Goal: Task Accomplishment & Management: Manage account settings

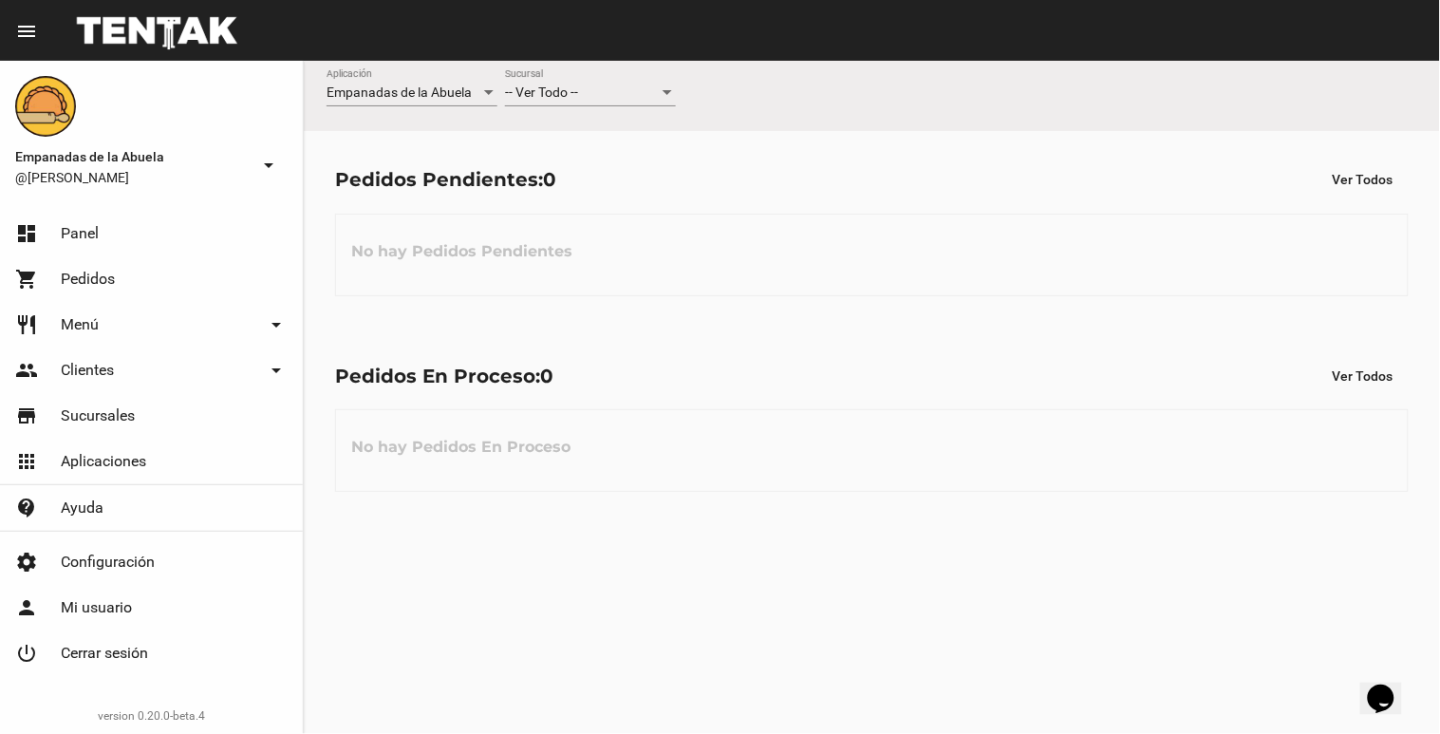
drag, startPoint x: 143, startPoint y: 290, endPoint x: 186, endPoint y: 280, distance: 43.8
click at [143, 290] on link "shopping_cart Pedidos" at bounding box center [151, 279] width 303 height 46
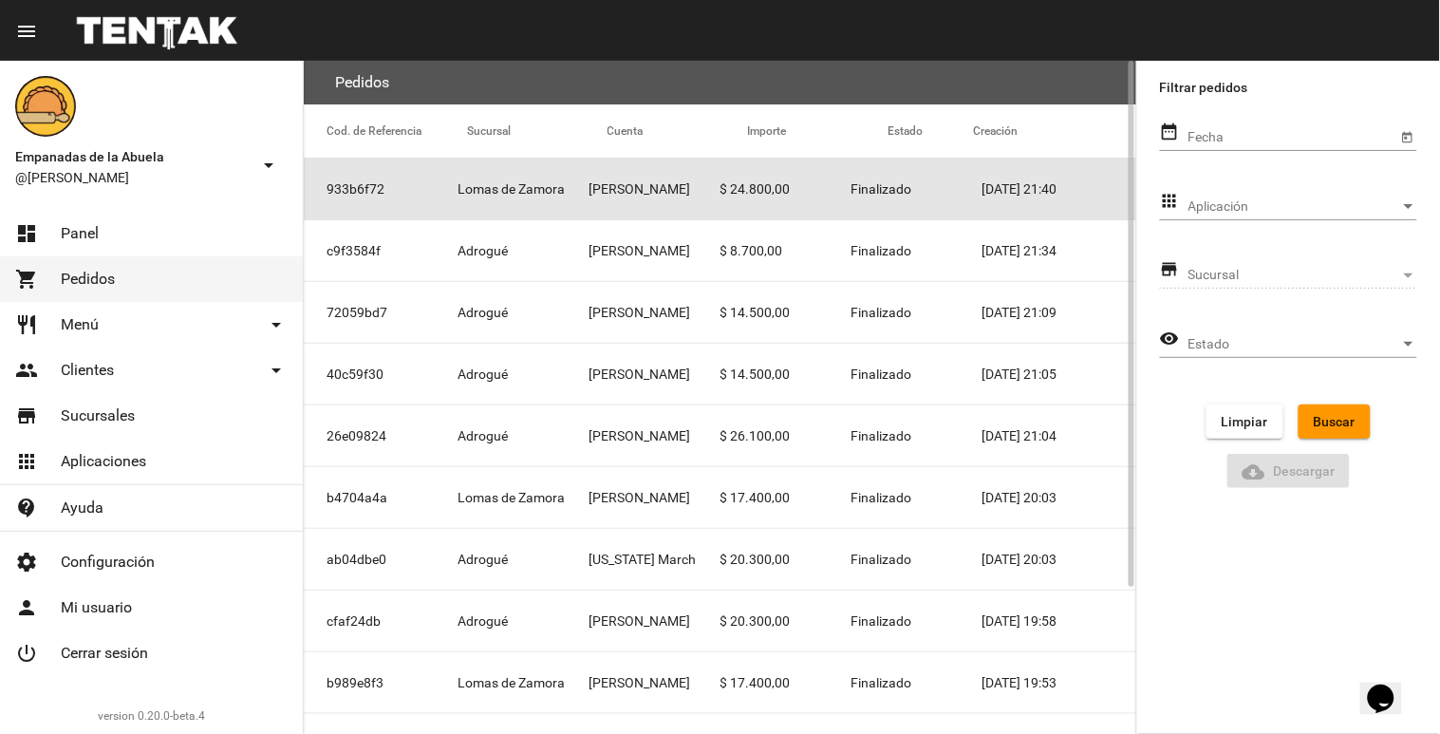
click at [677, 186] on mat-cell "[PERSON_NAME]" at bounding box center [654, 189] width 131 height 61
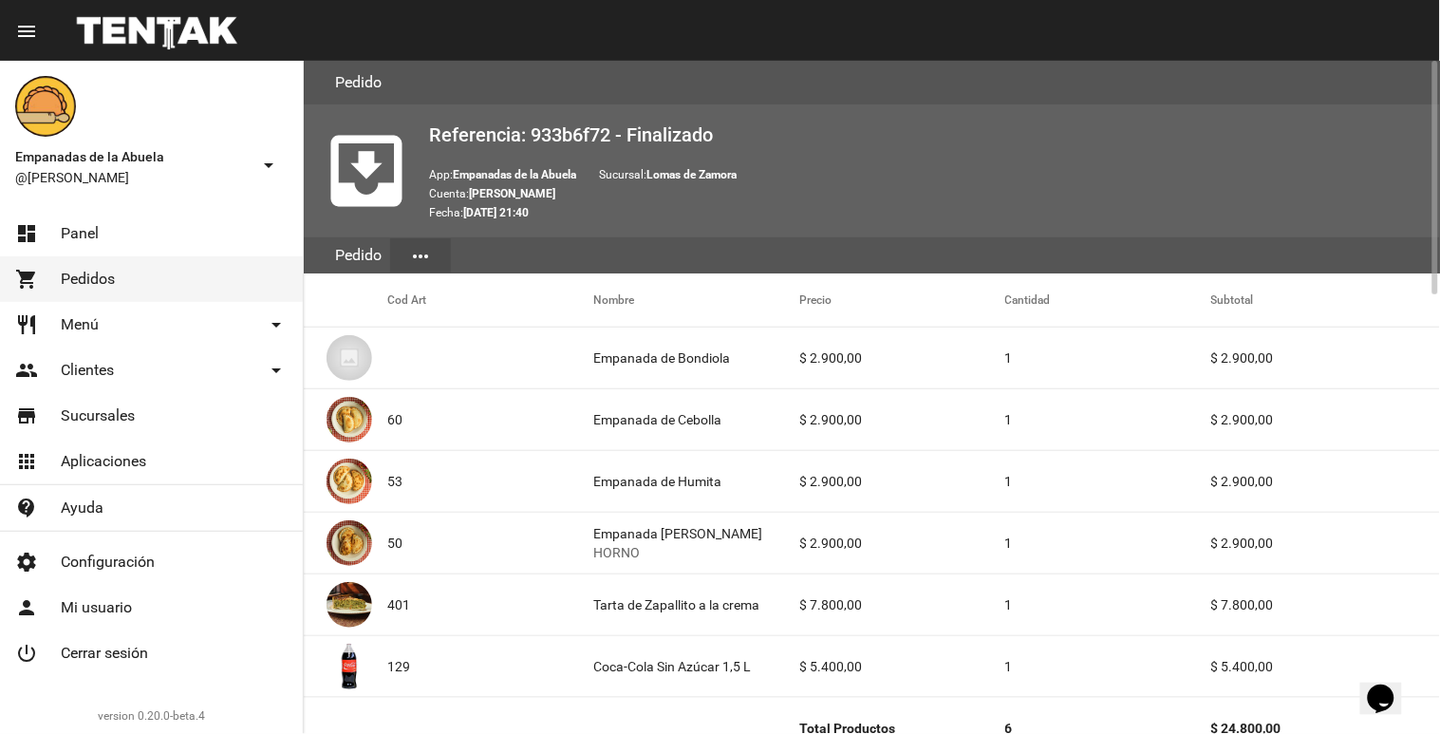
scroll to position [211, 0]
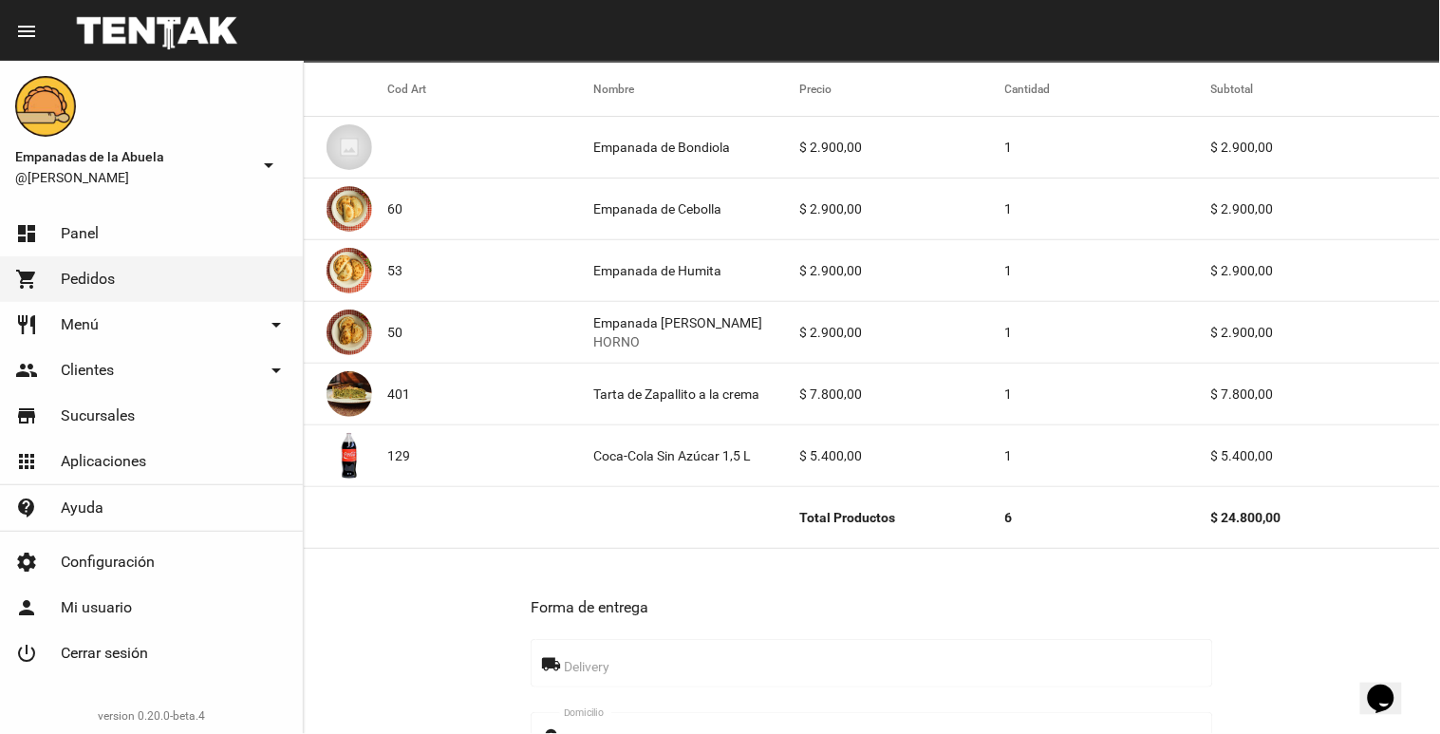
click at [174, 269] on link "shopping_cart Pedidos" at bounding box center [151, 279] width 303 height 46
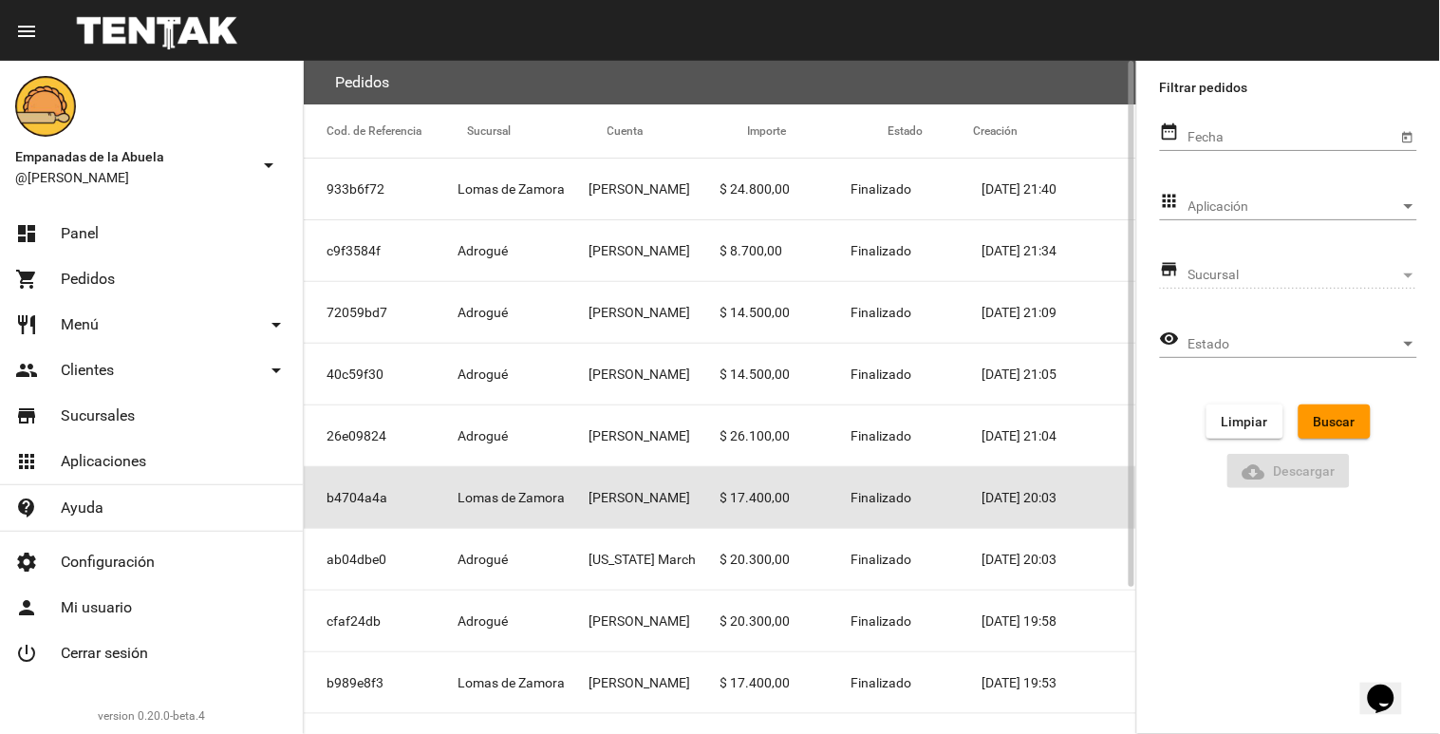
click at [634, 490] on mat-cell "[PERSON_NAME]" at bounding box center [654, 497] width 131 height 61
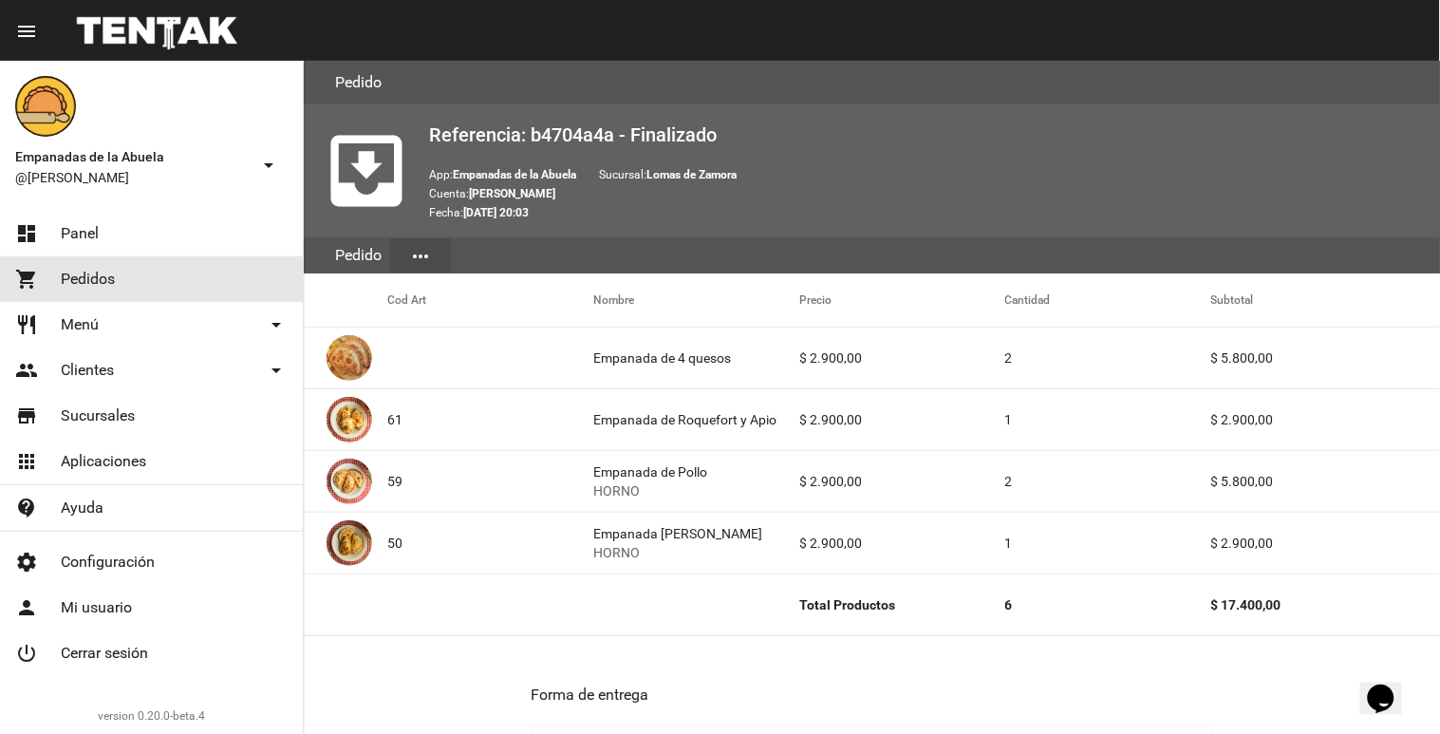
click at [100, 275] on span "Pedidos" at bounding box center [88, 279] width 54 height 19
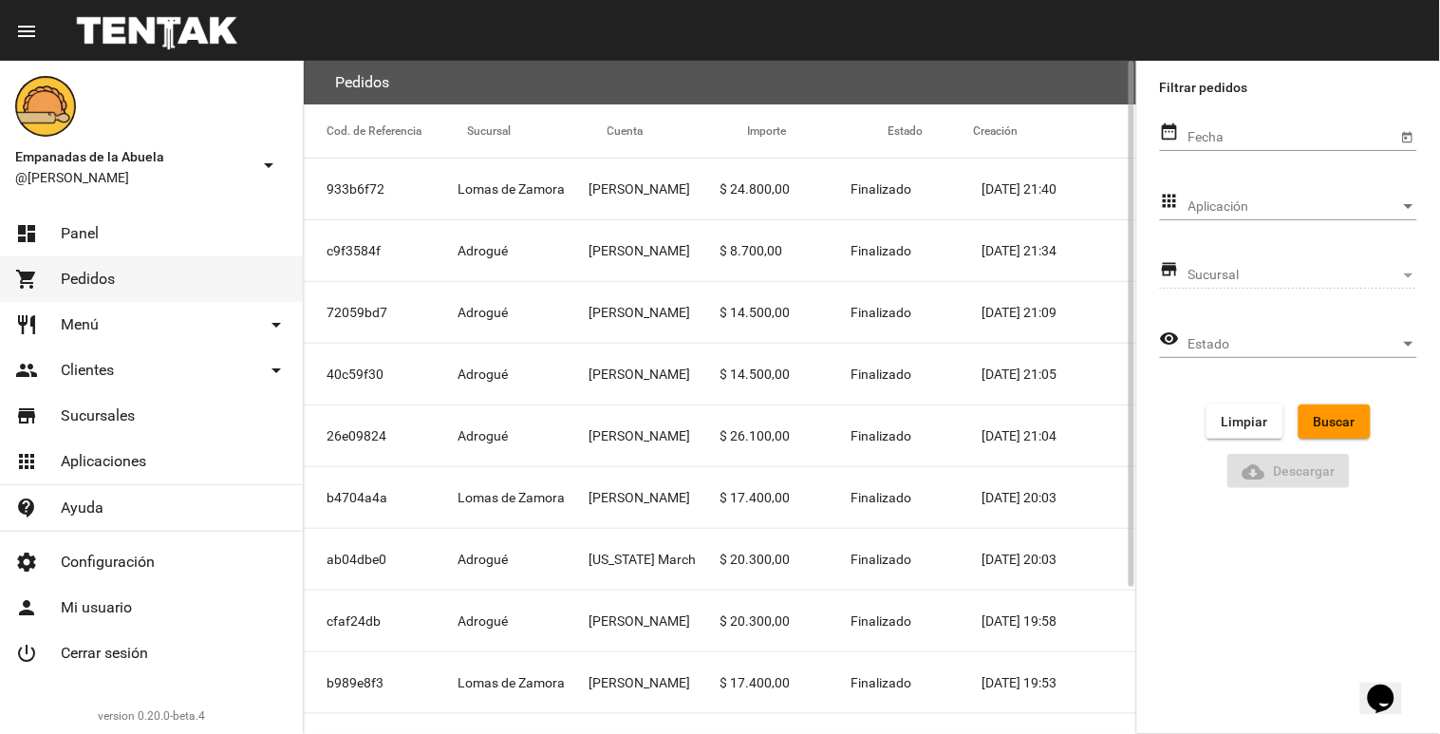
click at [640, 506] on mat-cell "[PERSON_NAME]" at bounding box center [654, 497] width 131 height 61
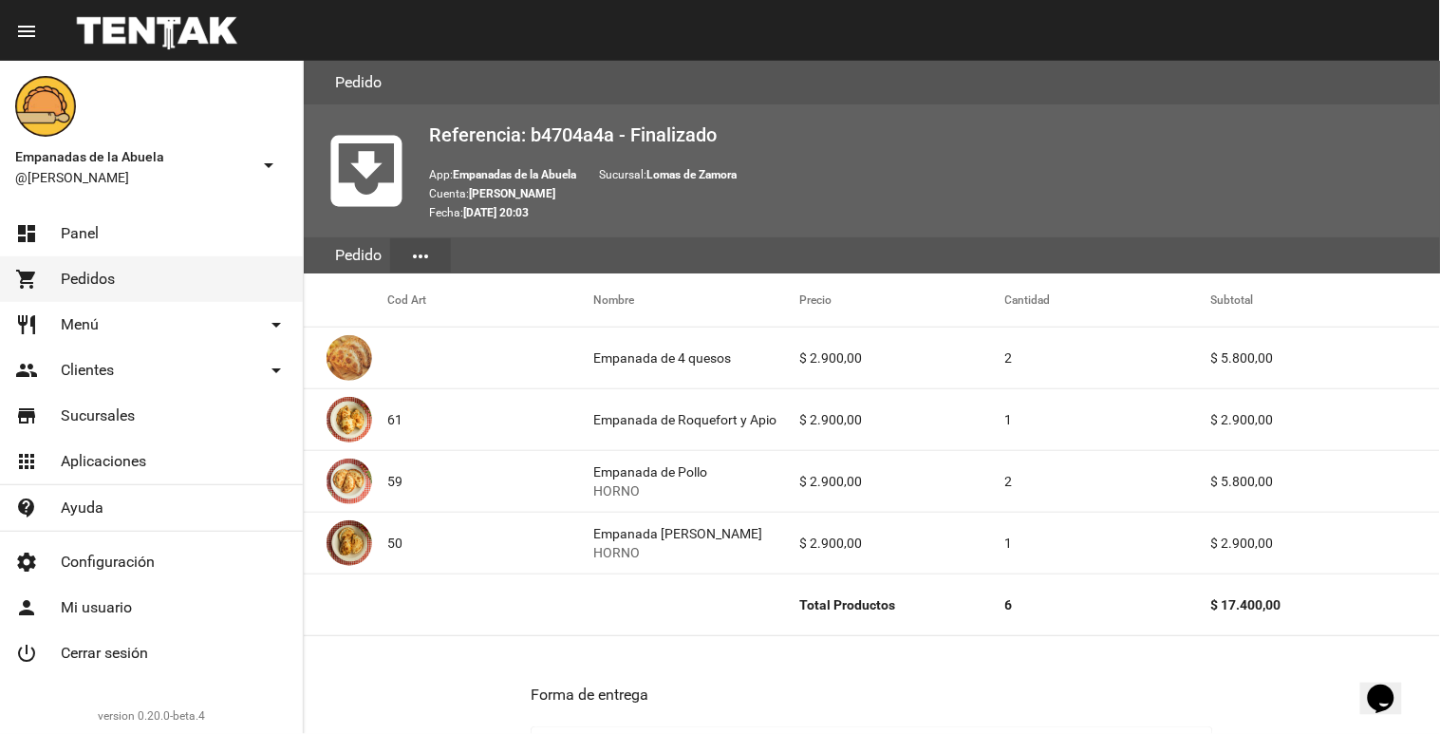
click at [212, 272] on link "shopping_cart Pedidos" at bounding box center [151, 279] width 303 height 46
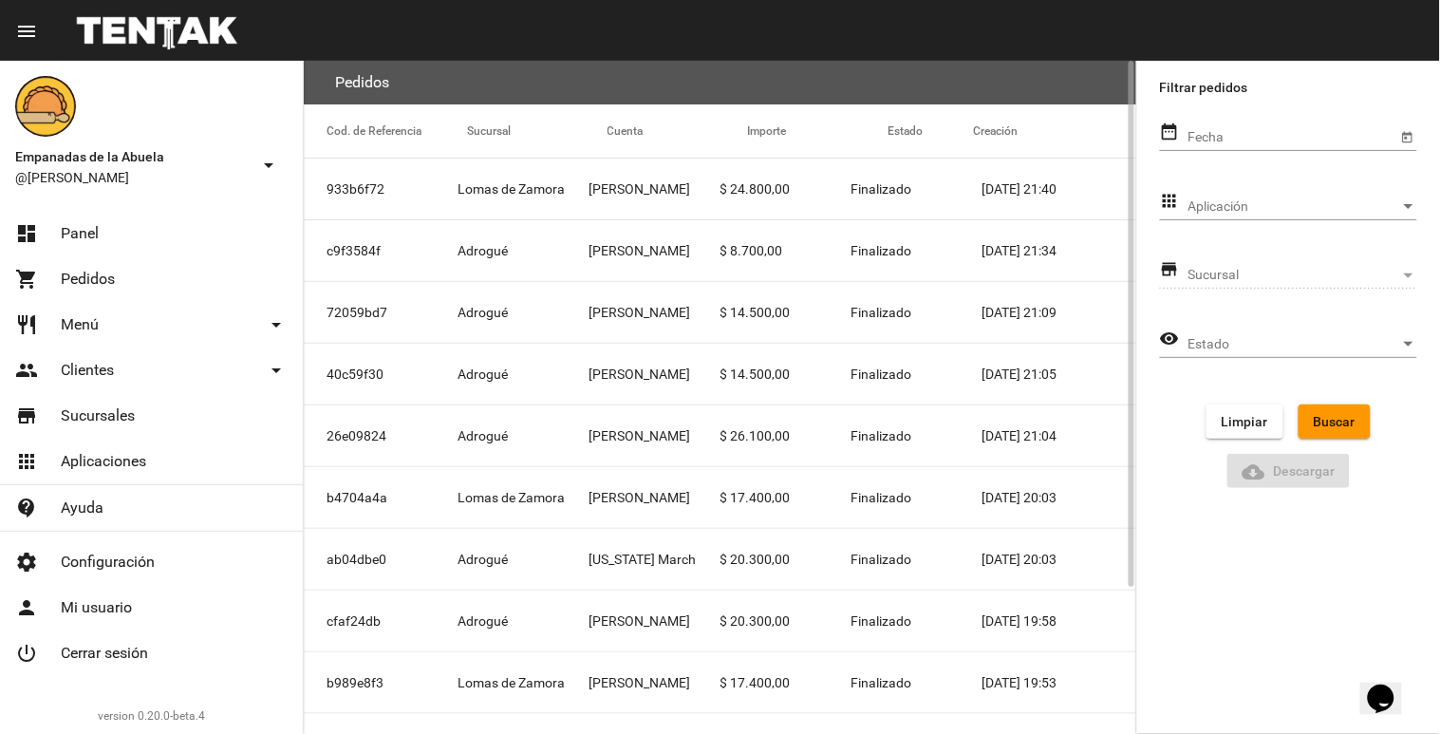
click at [583, 490] on mat-cell "Lomas de Zamora" at bounding box center [523, 497] width 131 height 61
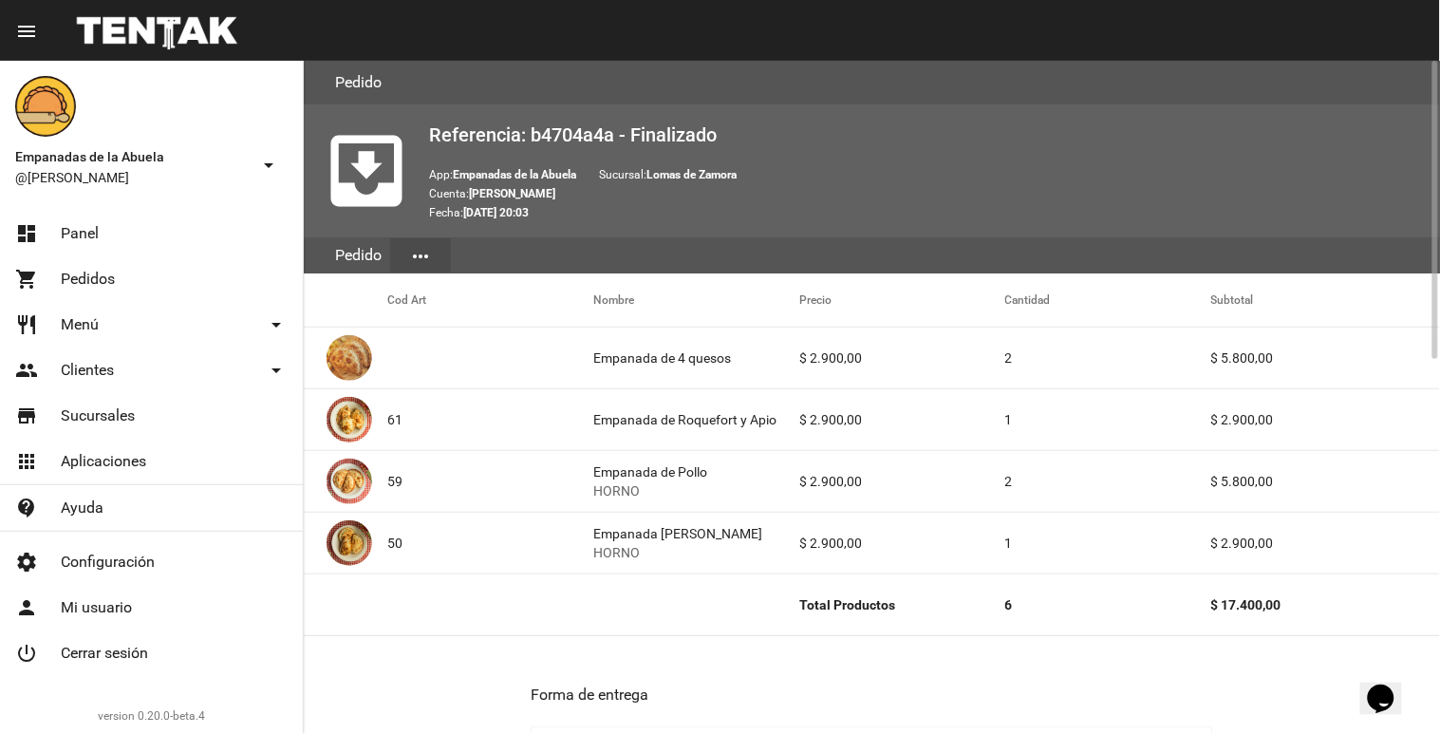
click at [215, 234] on link "dashboard Panel" at bounding box center [151, 234] width 303 height 46
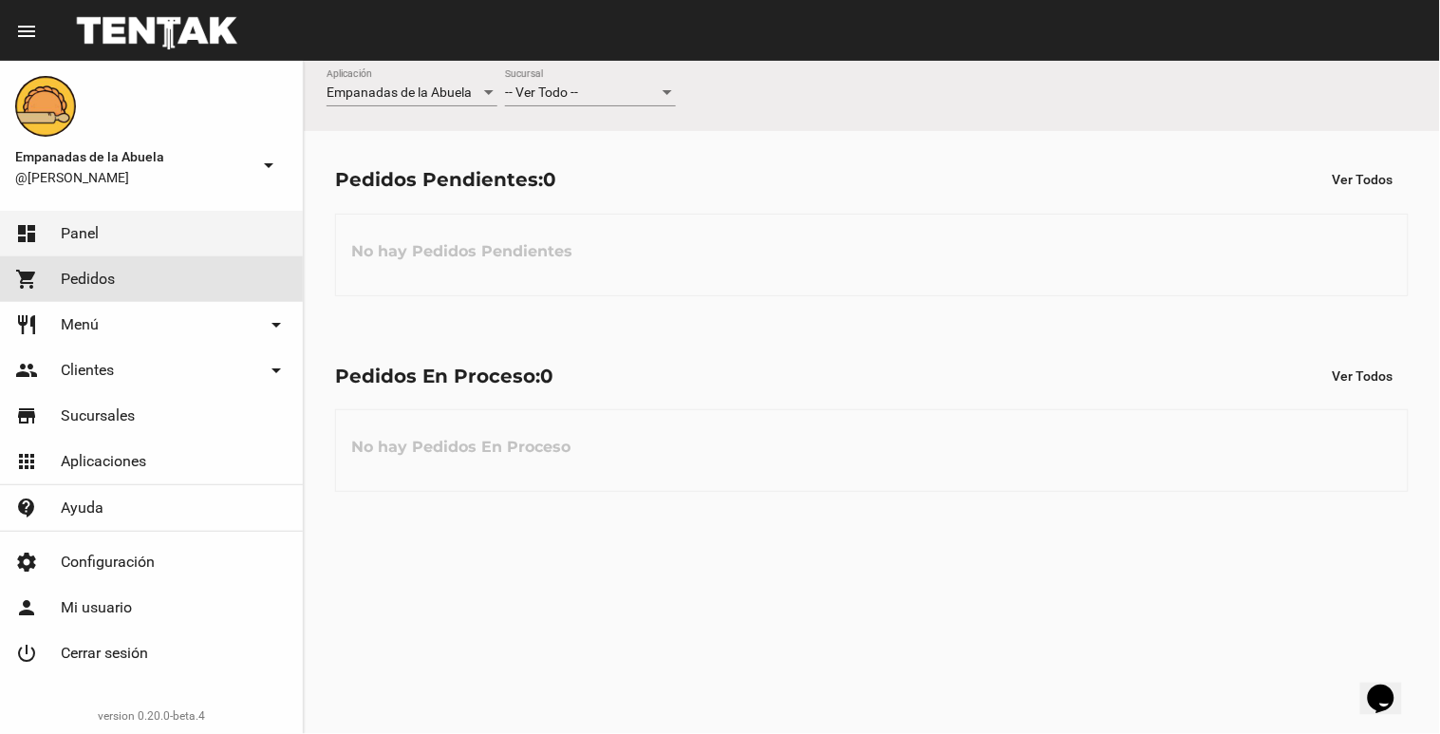
click at [194, 277] on link "shopping_cart Pedidos" at bounding box center [151, 279] width 303 height 46
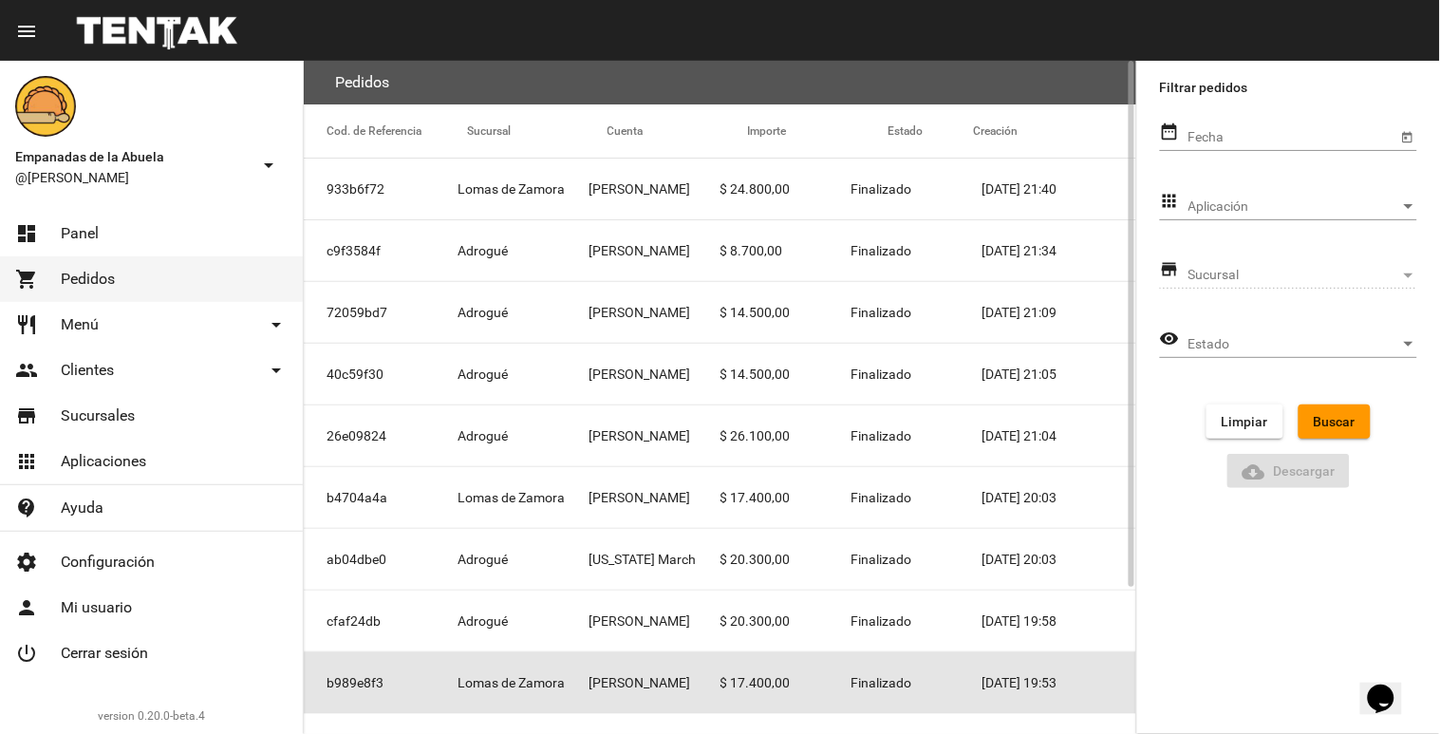
click at [715, 678] on mat-cell "[PERSON_NAME]" at bounding box center [654, 682] width 131 height 61
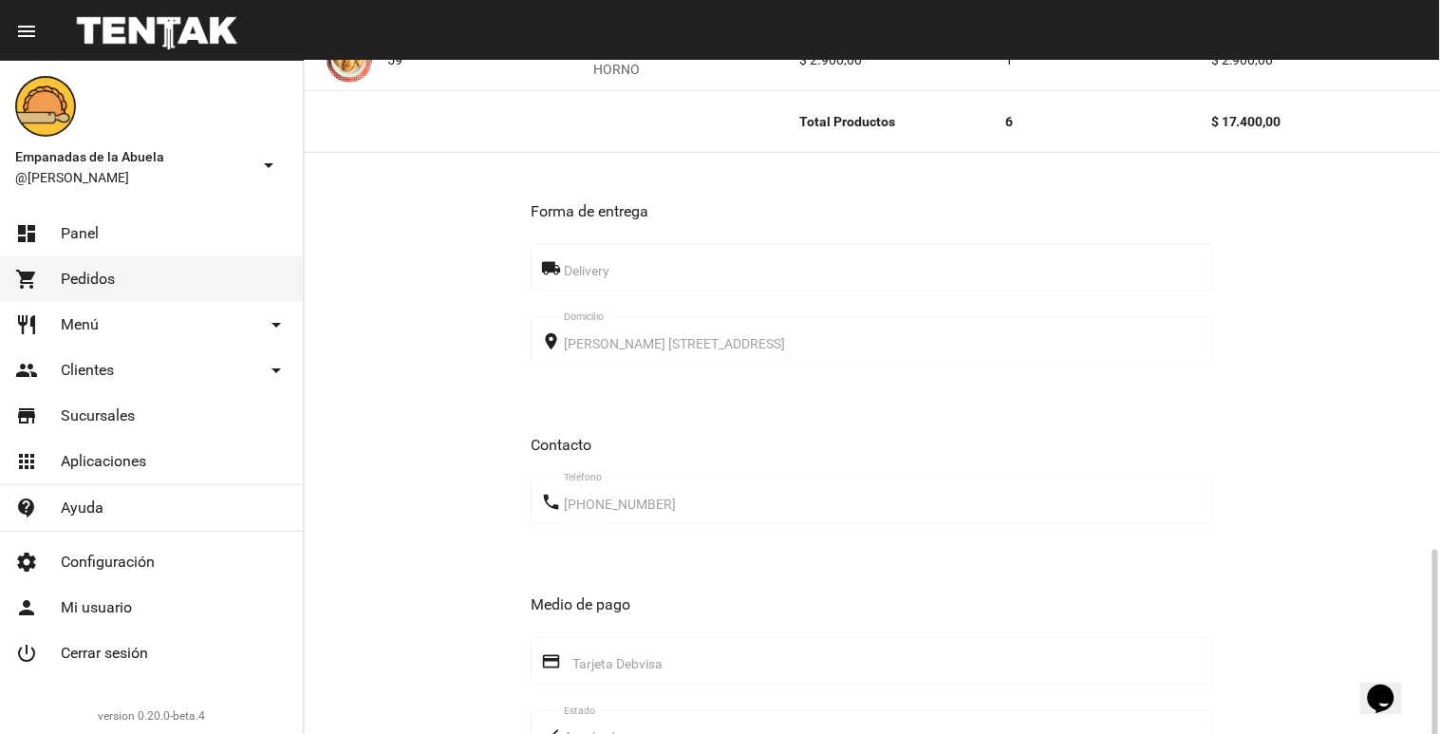
scroll to position [632, 0]
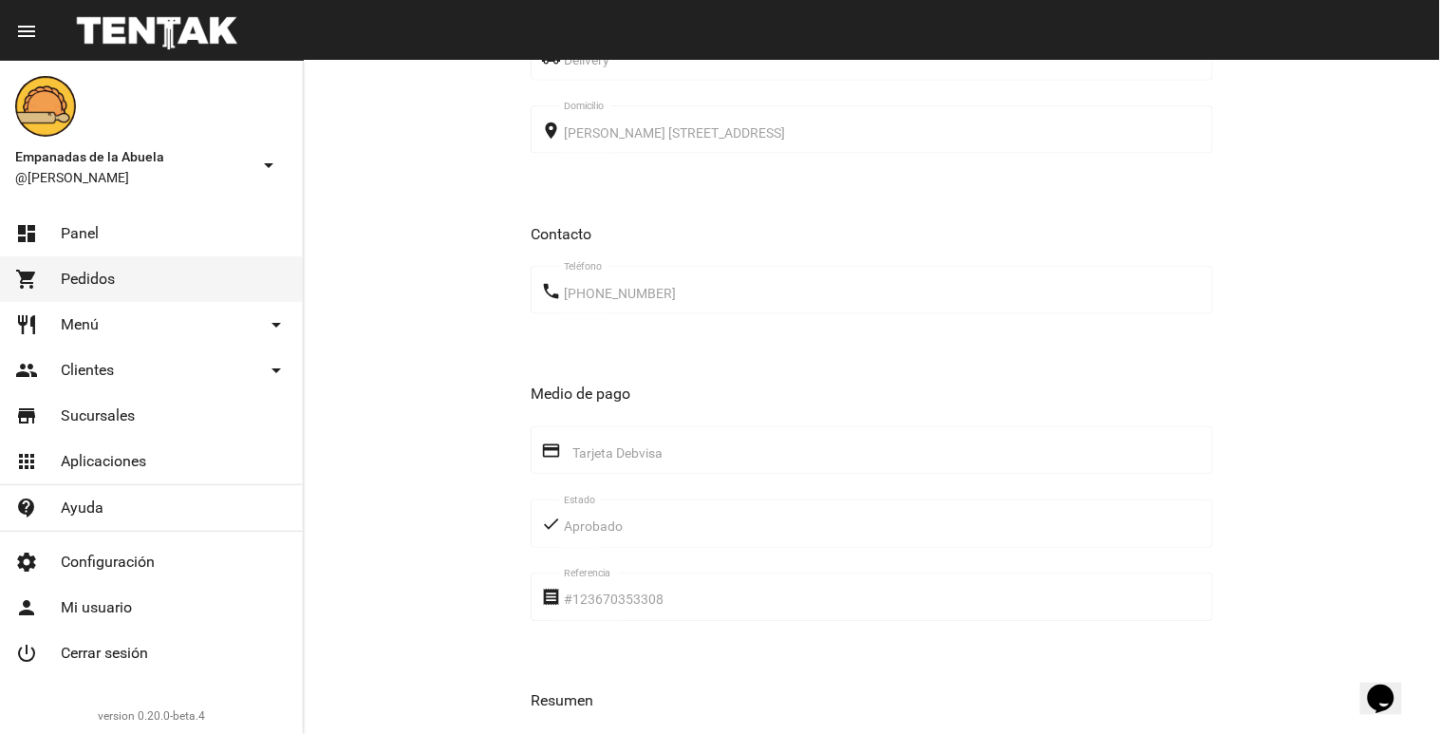
click at [178, 281] on link "shopping_cart Pedidos" at bounding box center [151, 279] width 303 height 46
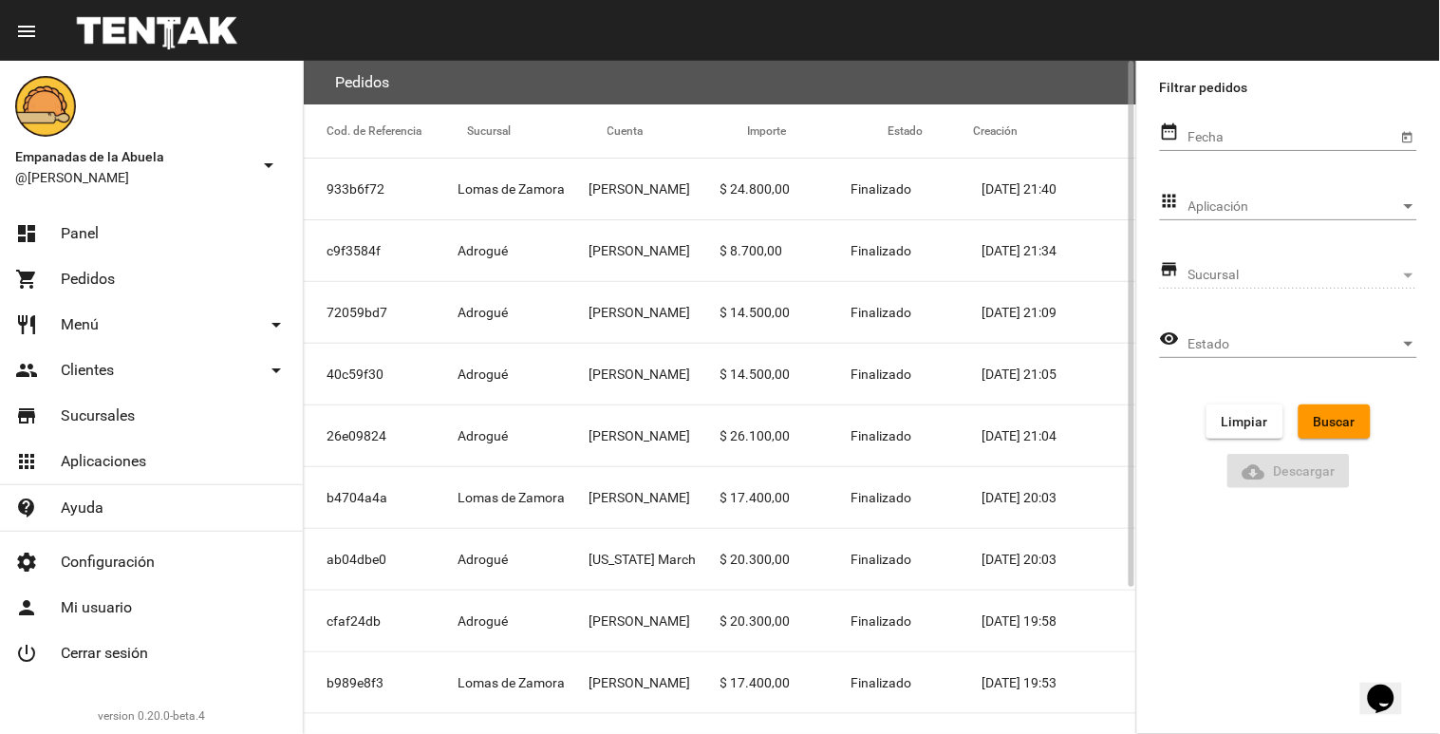
scroll to position [186, 0]
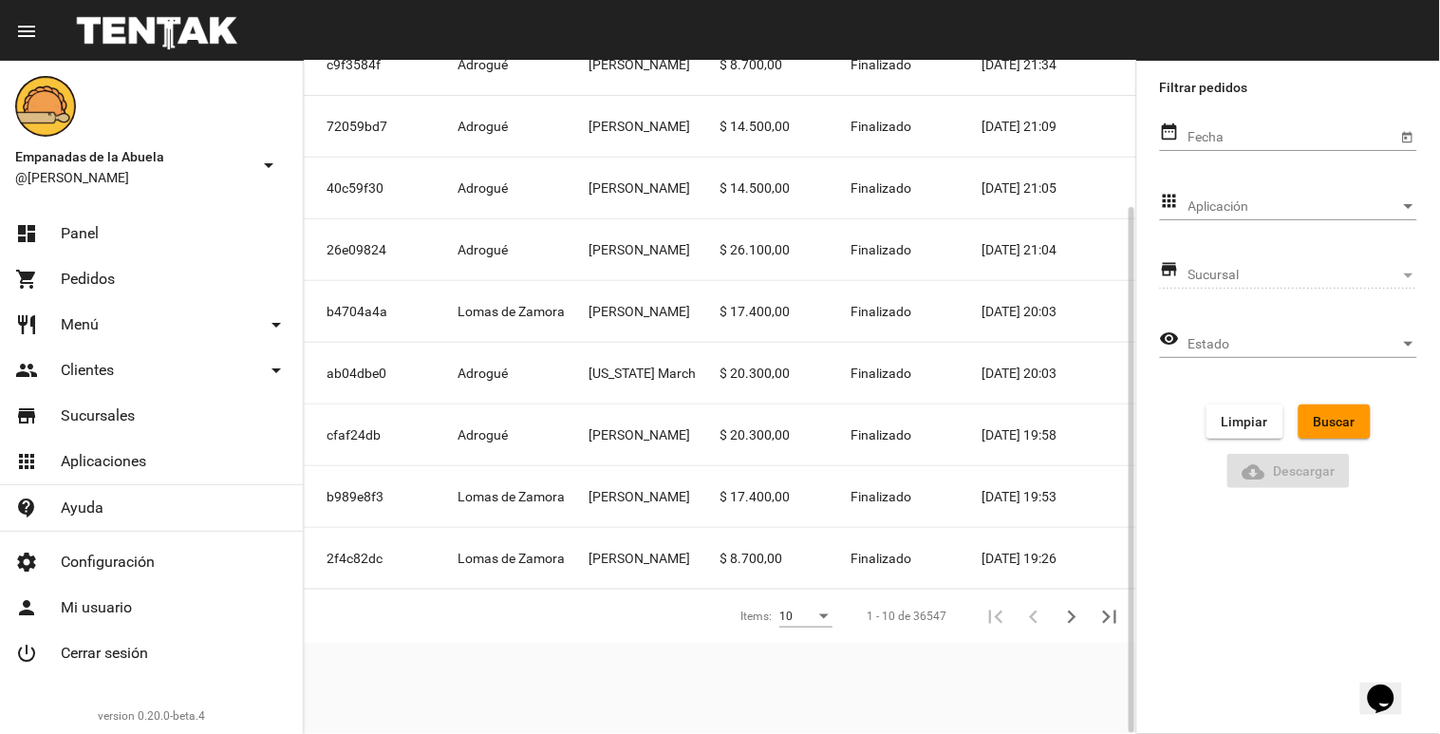
click at [665, 566] on mat-cell "[PERSON_NAME]" at bounding box center [654, 558] width 131 height 61
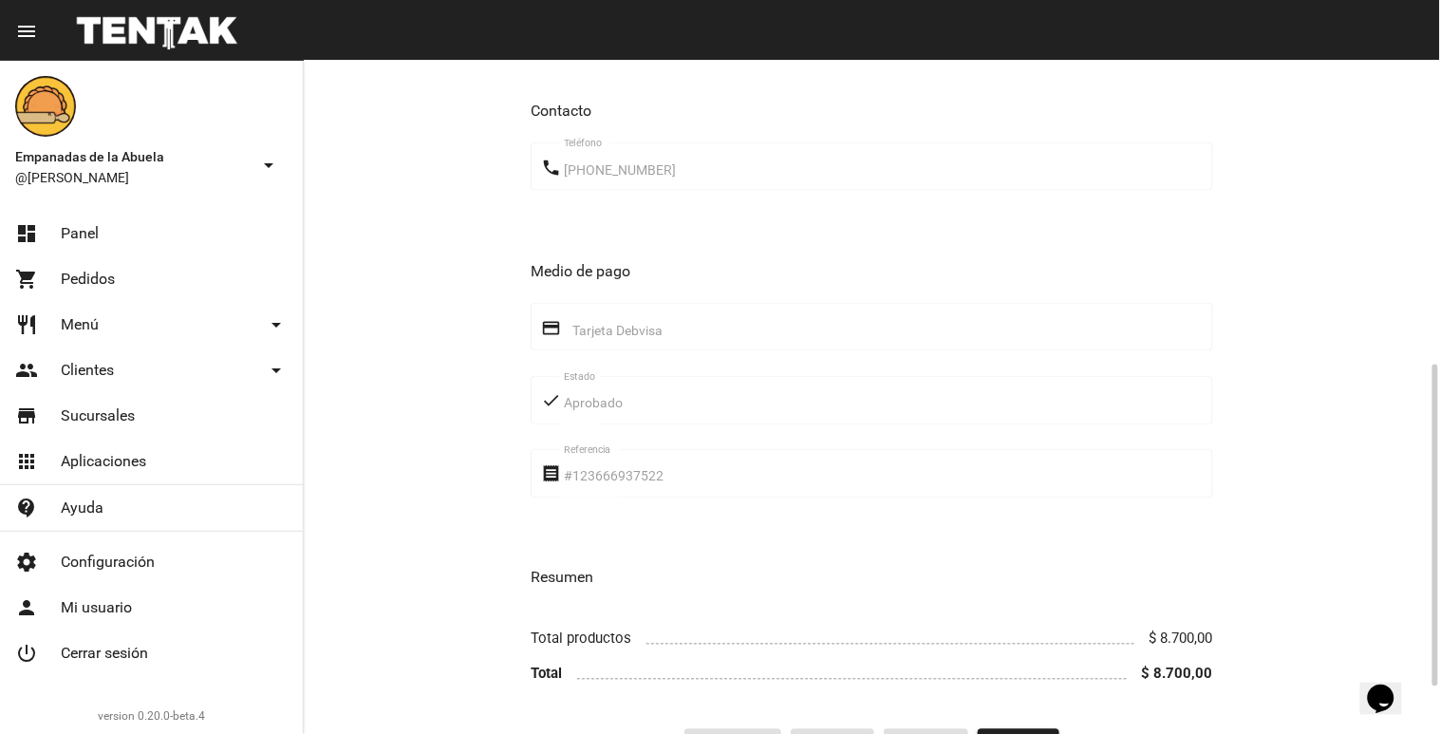
scroll to position [421, 0]
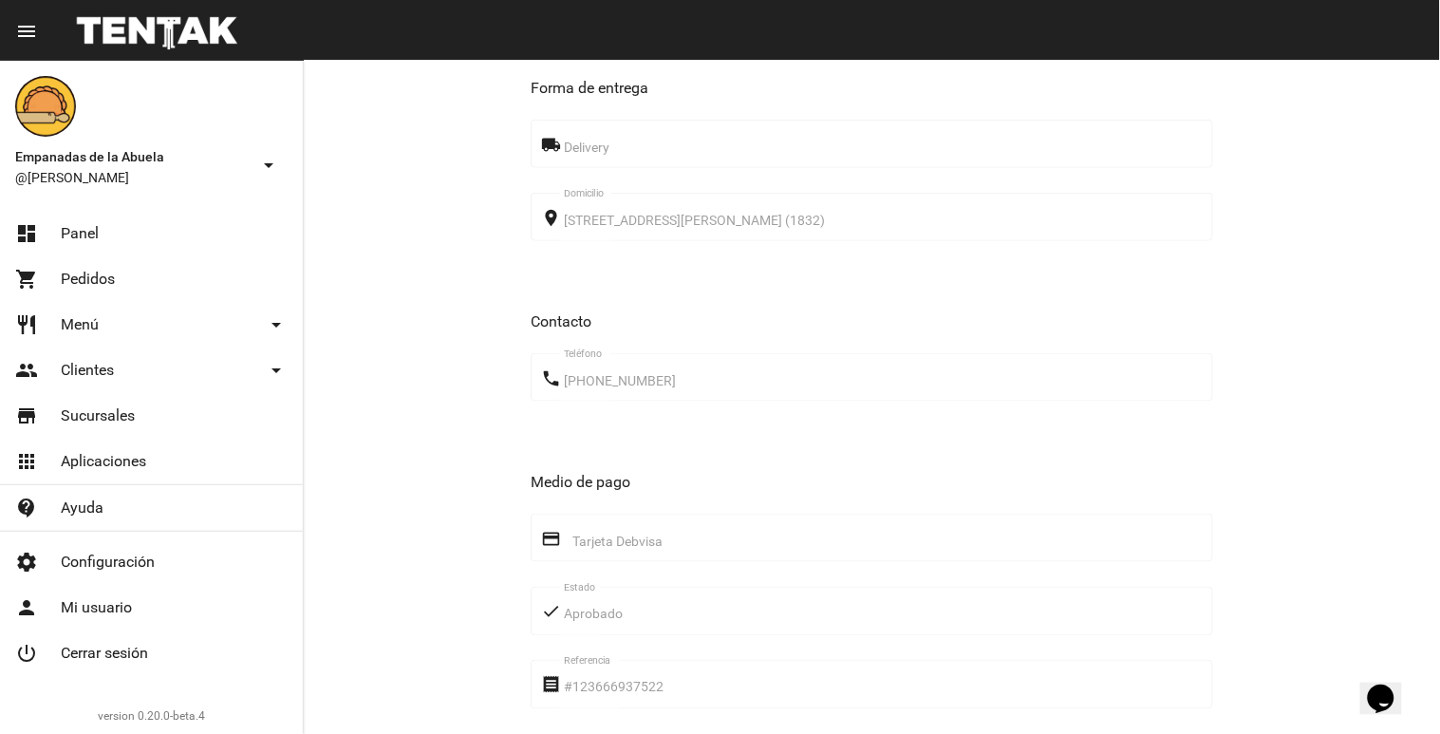
click at [98, 275] on span "Pedidos" at bounding box center [88, 279] width 54 height 19
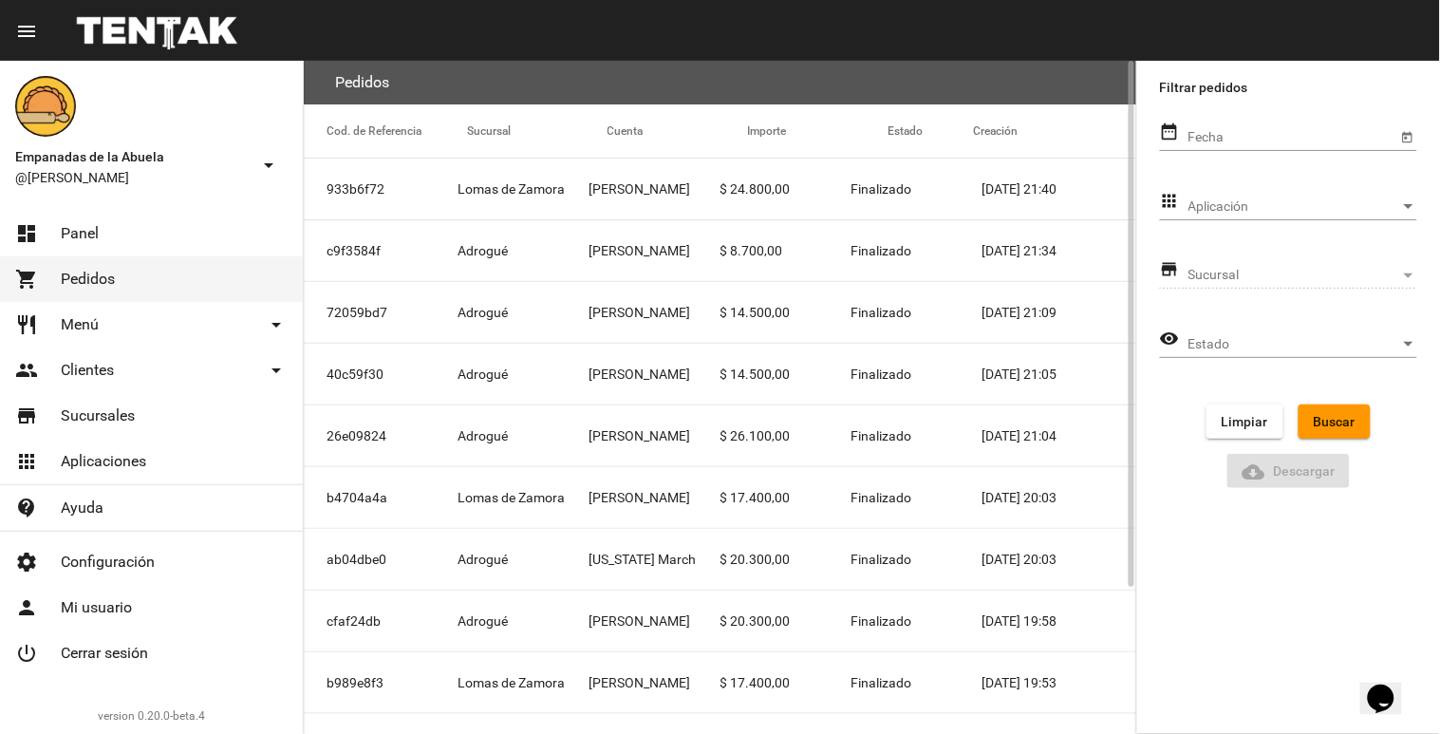
scroll to position [186, 0]
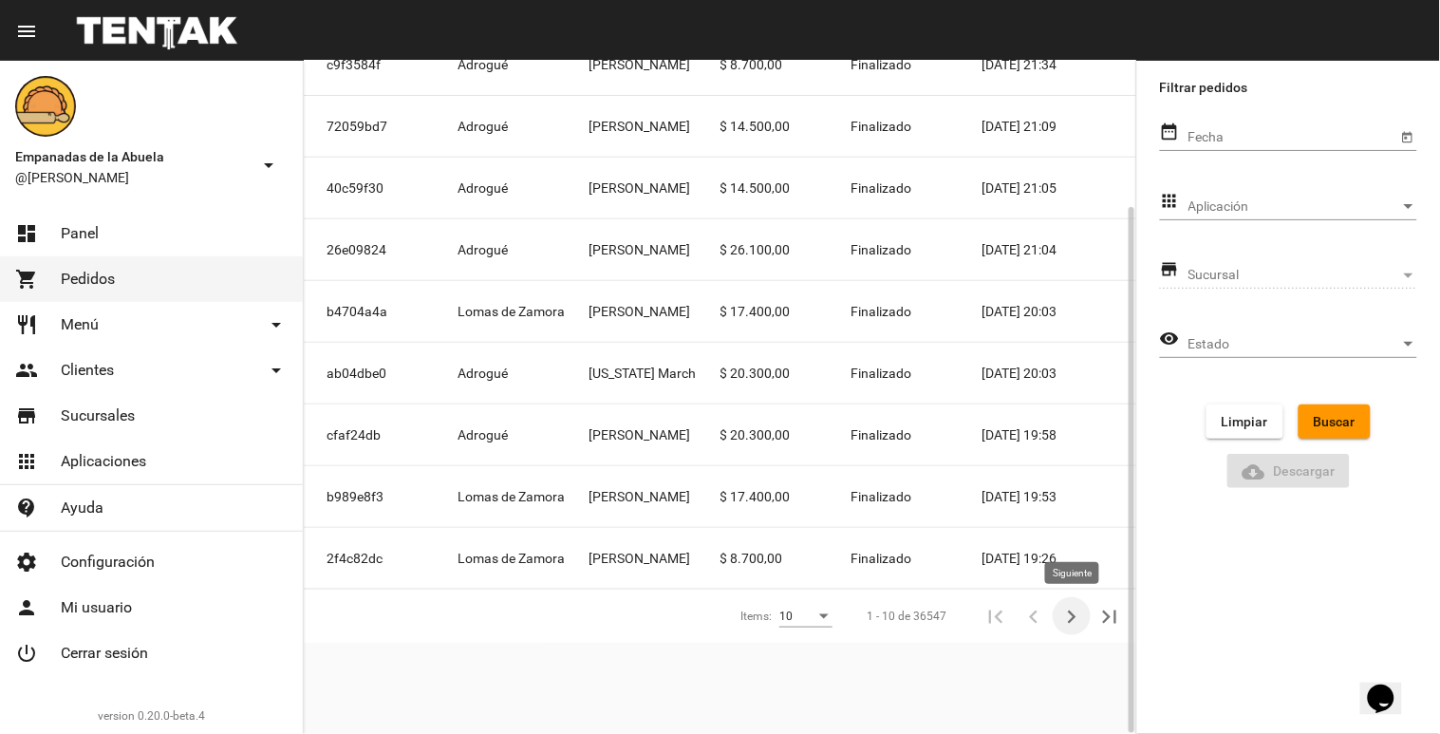
click at [1073, 619] on icon "Siguiente" at bounding box center [1072, 616] width 9 height 13
click at [1036, 612] on icon "Anterior" at bounding box center [1033, 616] width 9 height 13
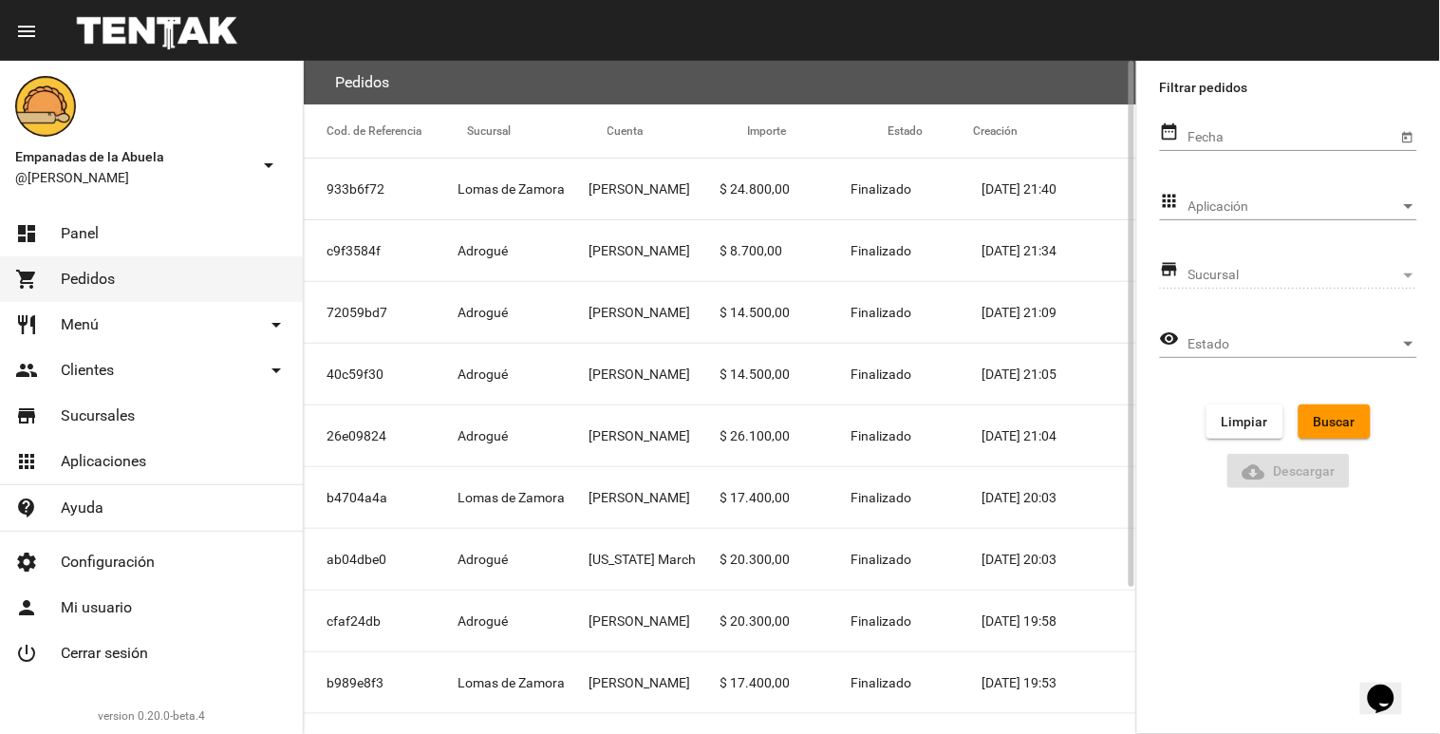
click at [647, 190] on mat-cell "[PERSON_NAME]" at bounding box center [654, 189] width 131 height 61
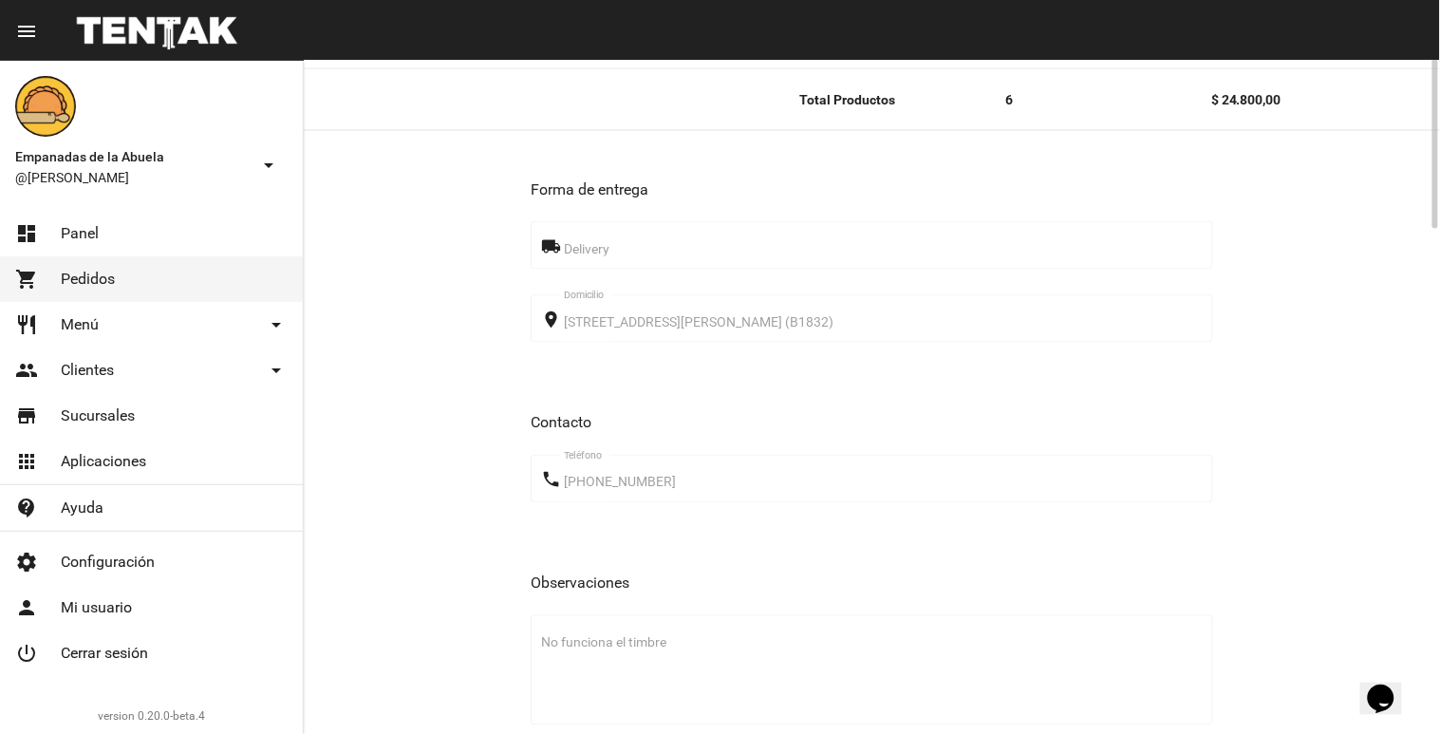
scroll to position [418, 0]
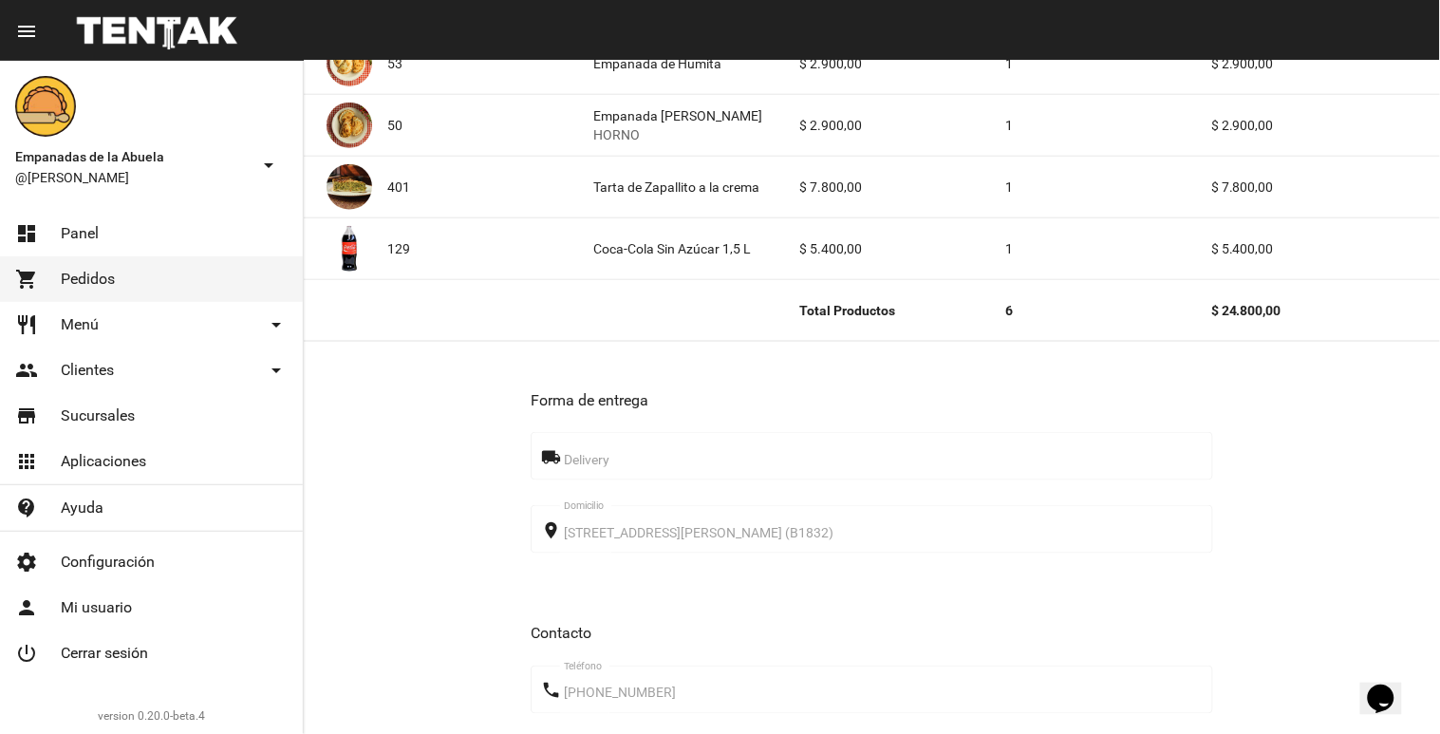
click at [190, 285] on link "shopping_cart Pedidos" at bounding box center [151, 279] width 303 height 46
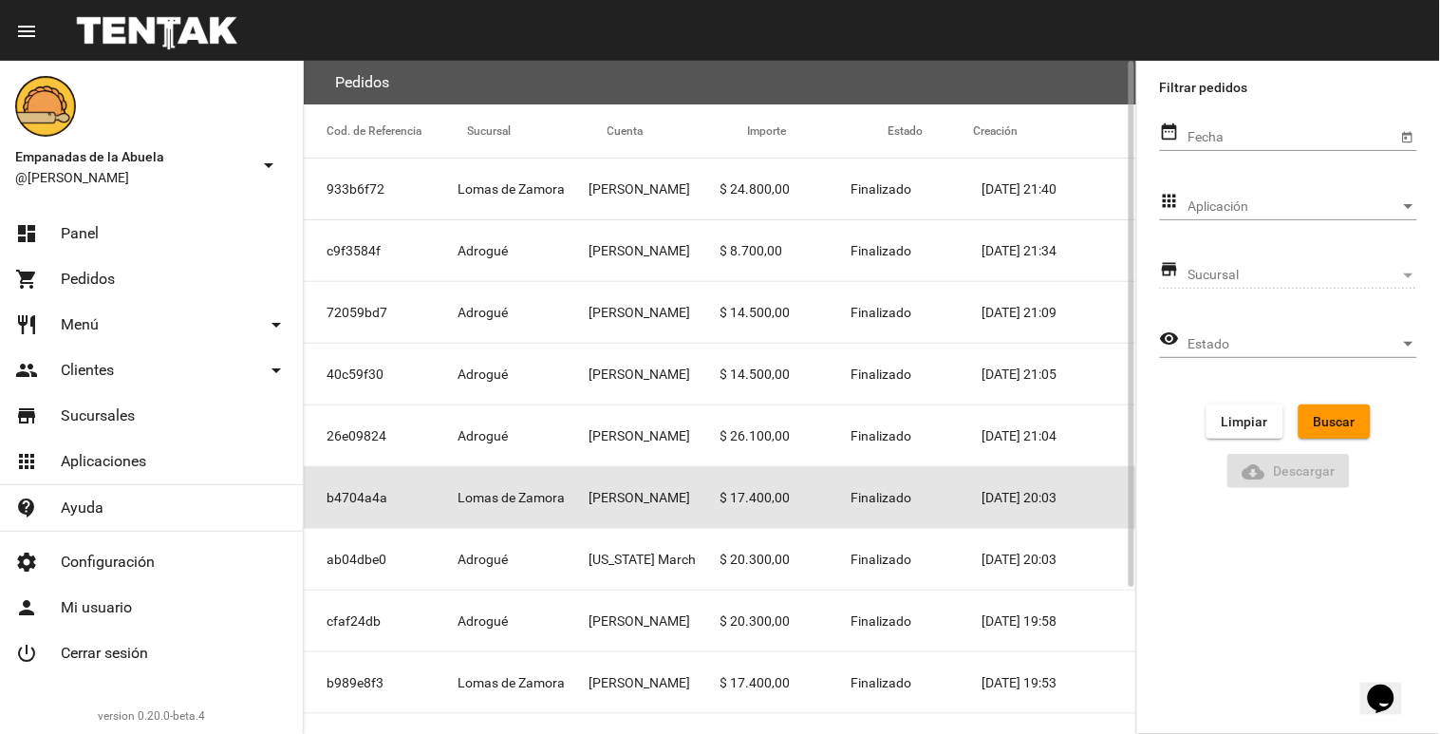
click at [655, 489] on mat-cell "[PERSON_NAME]" at bounding box center [654, 497] width 131 height 61
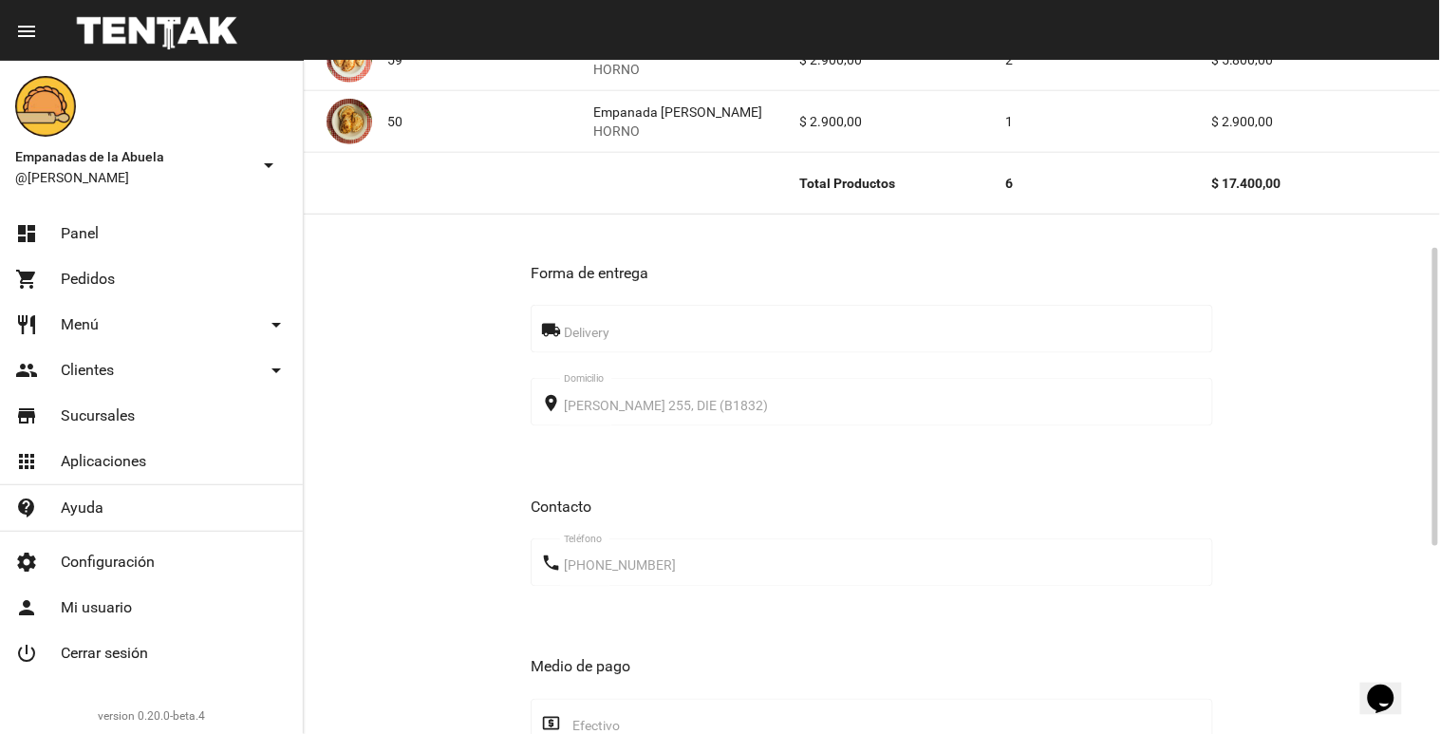
scroll to position [632, 0]
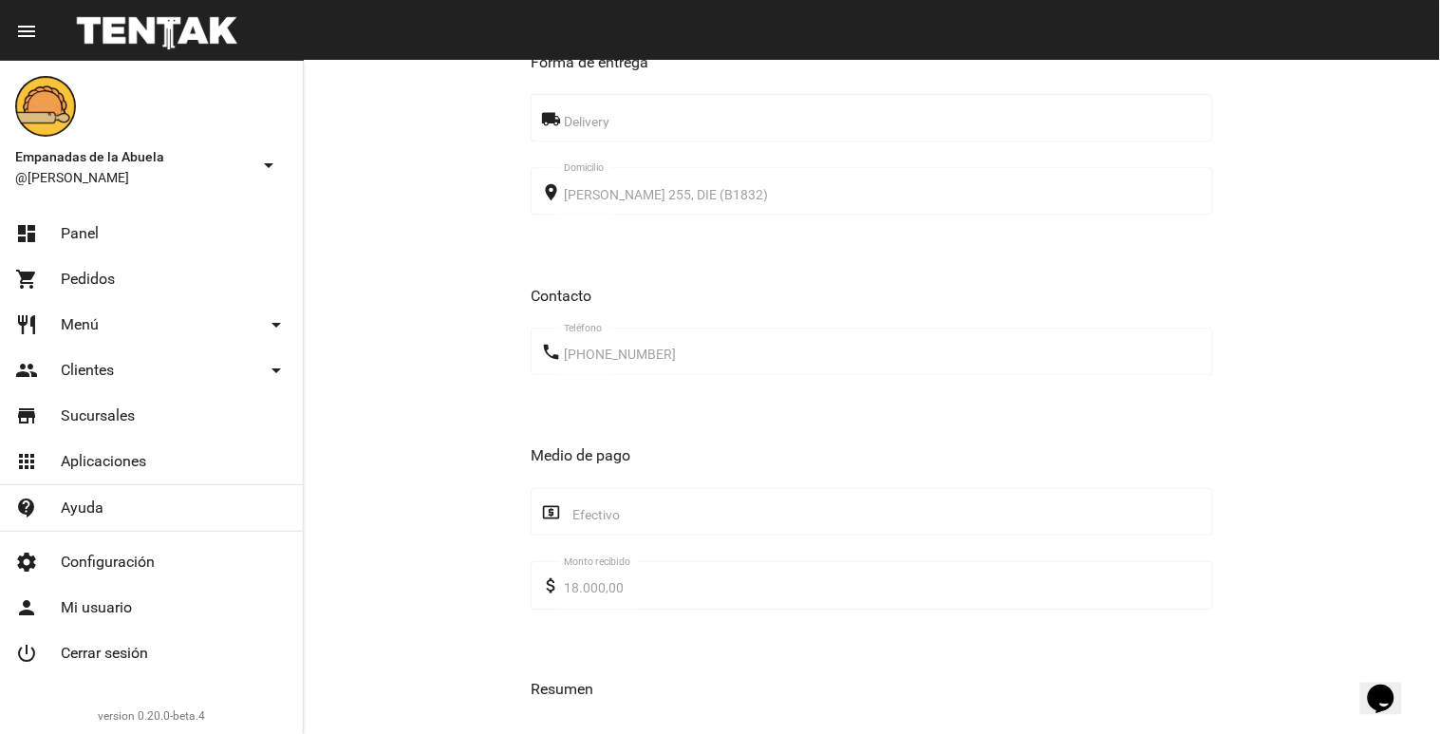
click at [157, 291] on link "shopping_cart Pedidos" at bounding box center [151, 279] width 303 height 46
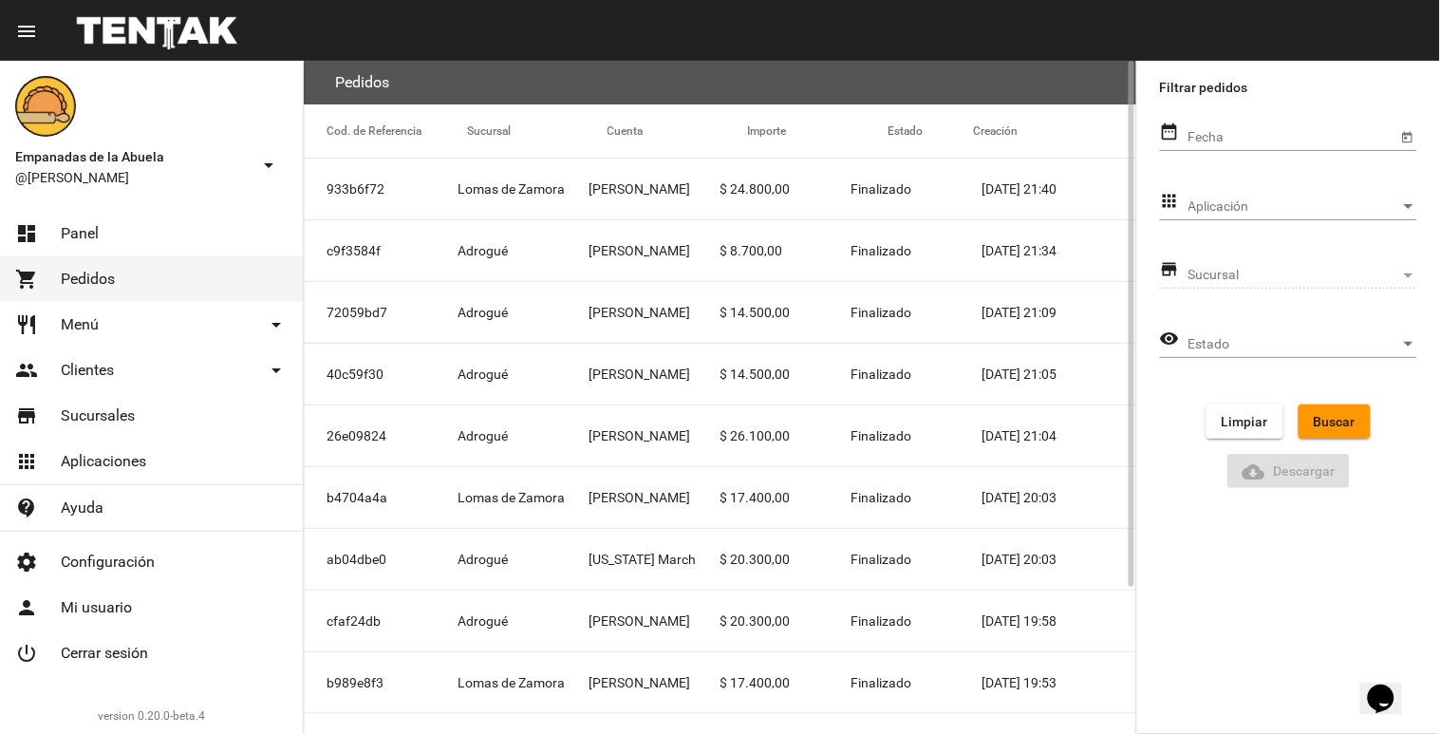
click at [652, 674] on mat-cell "[PERSON_NAME]" at bounding box center [654, 682] width 131 height 61
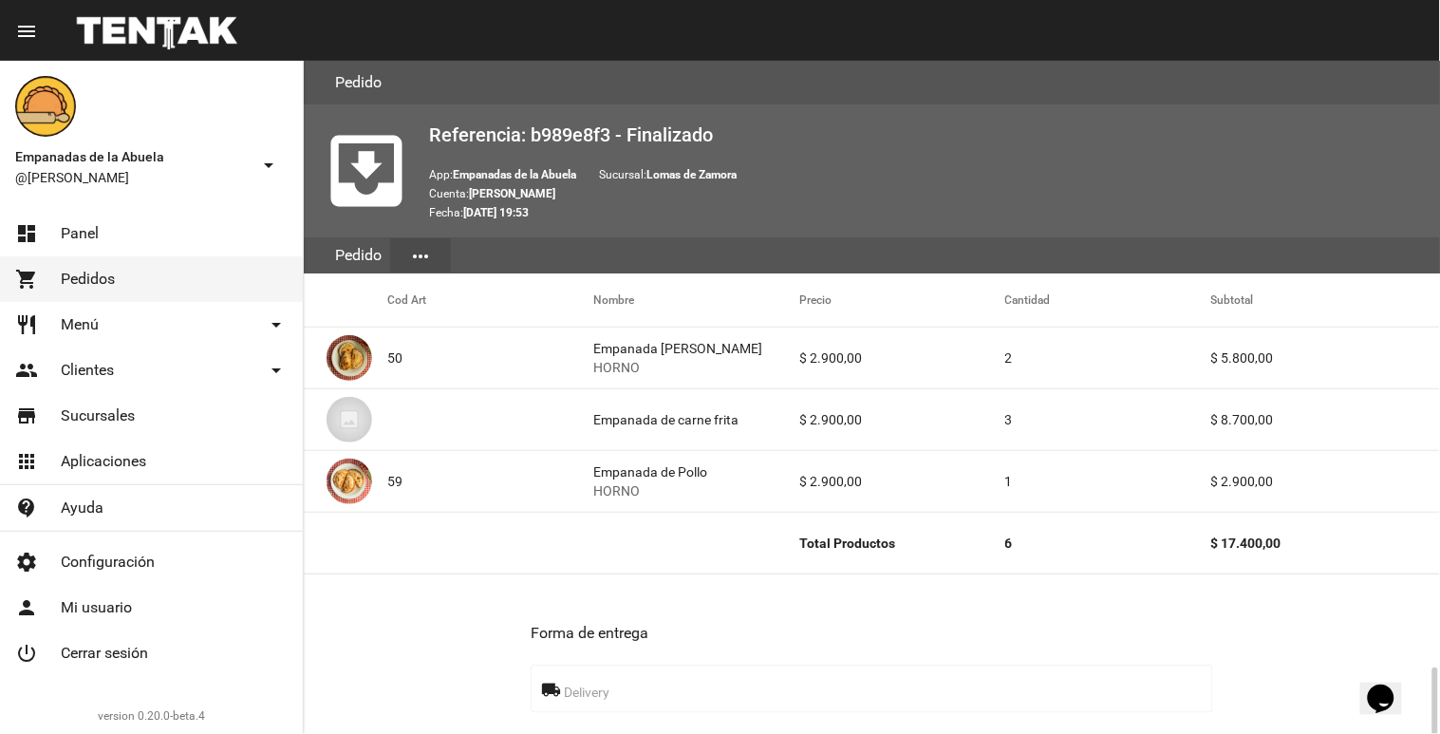
scroll to position [421, 0]
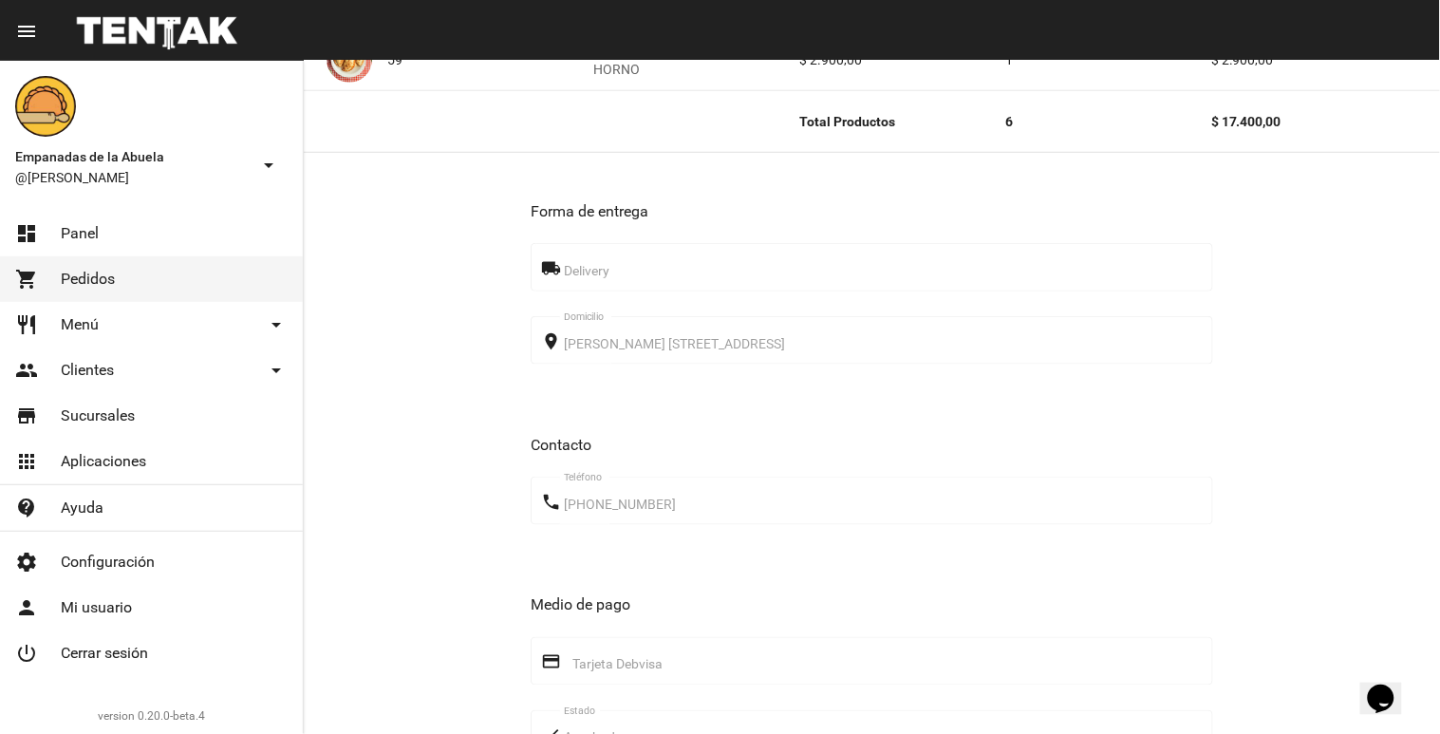
click at [119, 282] on link "shopping_cart Pedidos" at bounding box center [151, 279] width 303 height 46
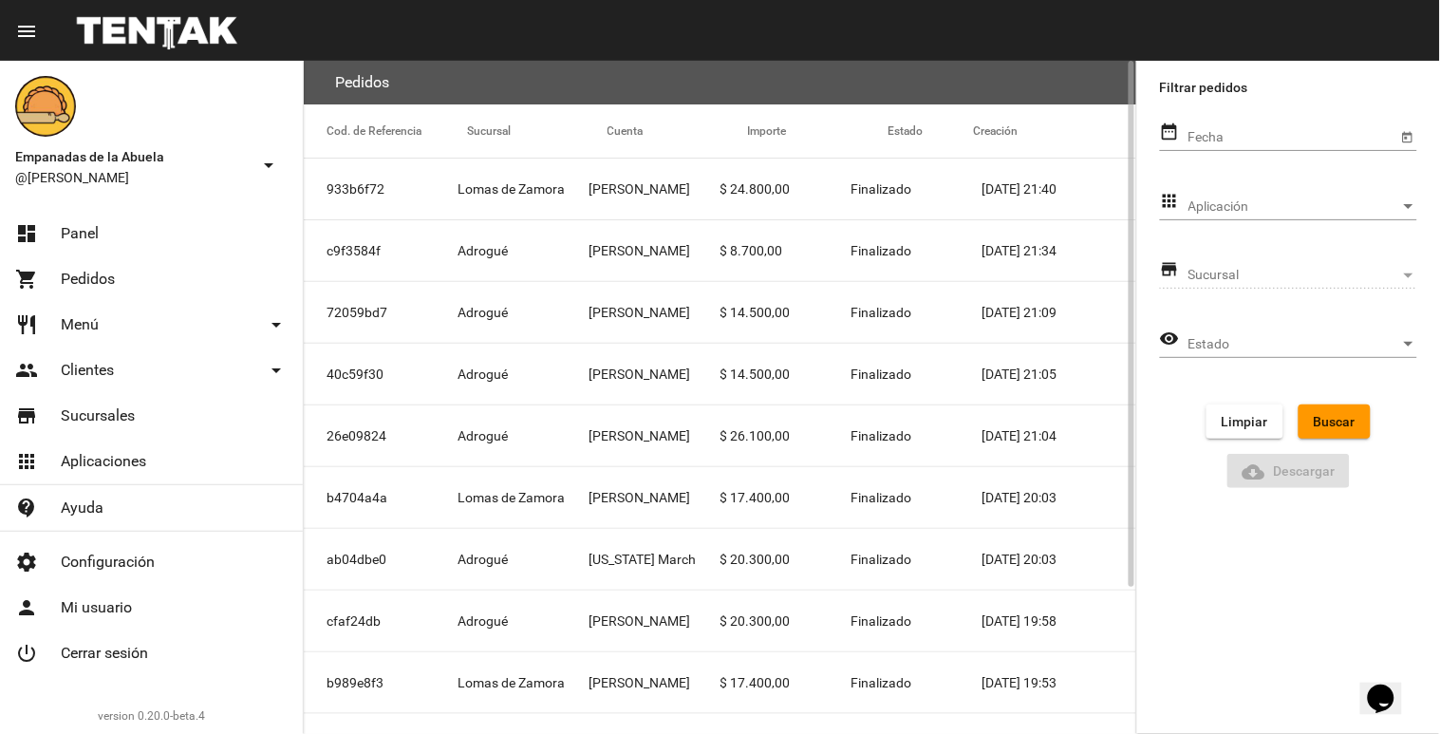
scroll to position [186, 0]
